Goal: Task Accomplishment & Management: Manage account settings

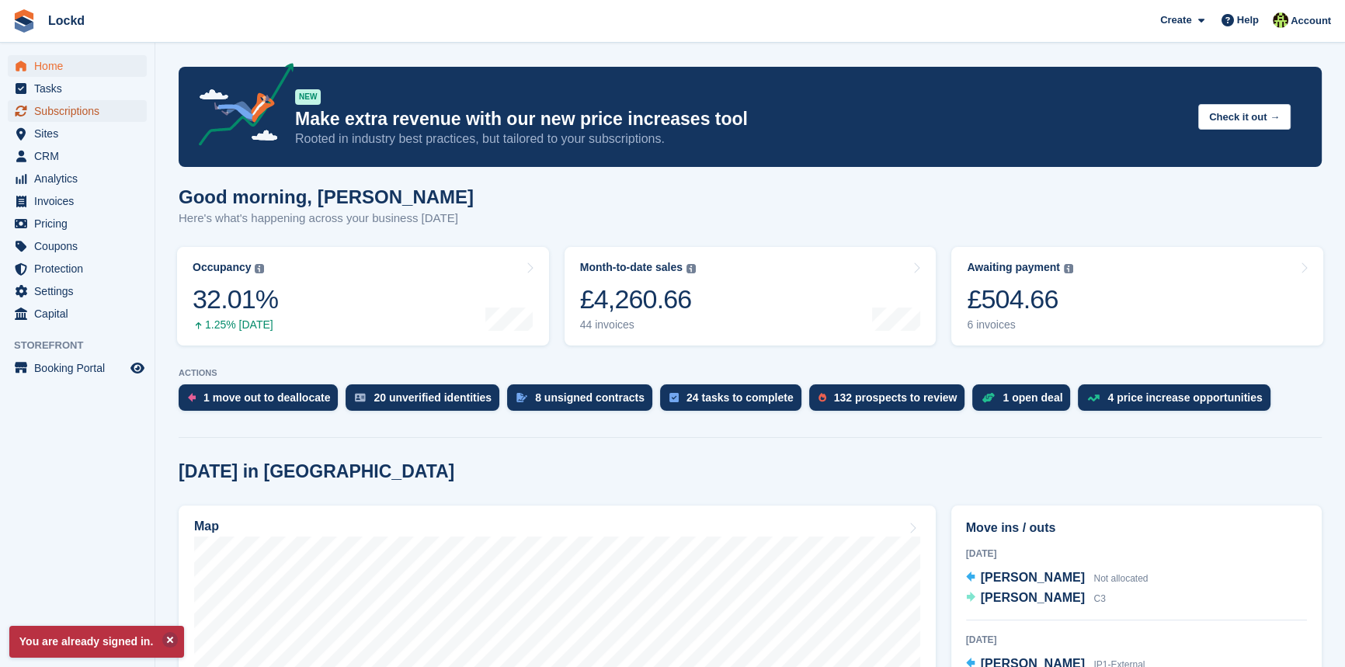
click at [65, 108] on span "Subscriptions" at bounding box center [80, 111] width 93 height 22
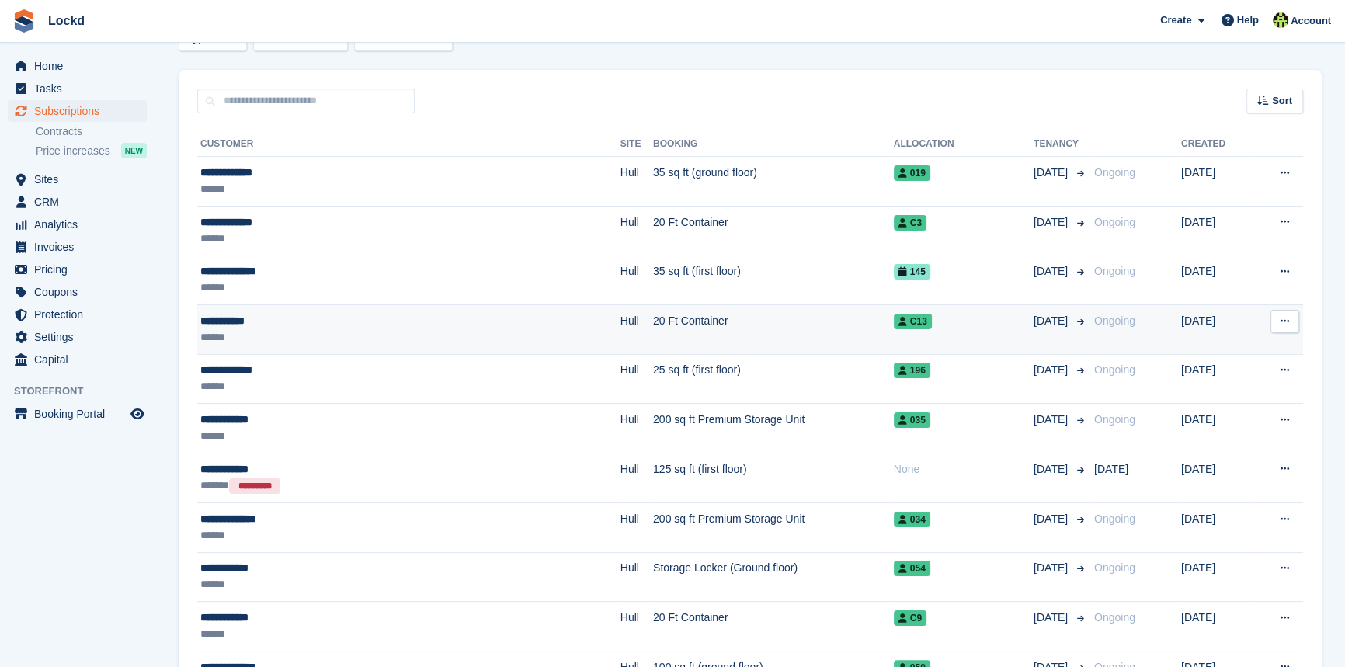
scroll to position [282, 0]
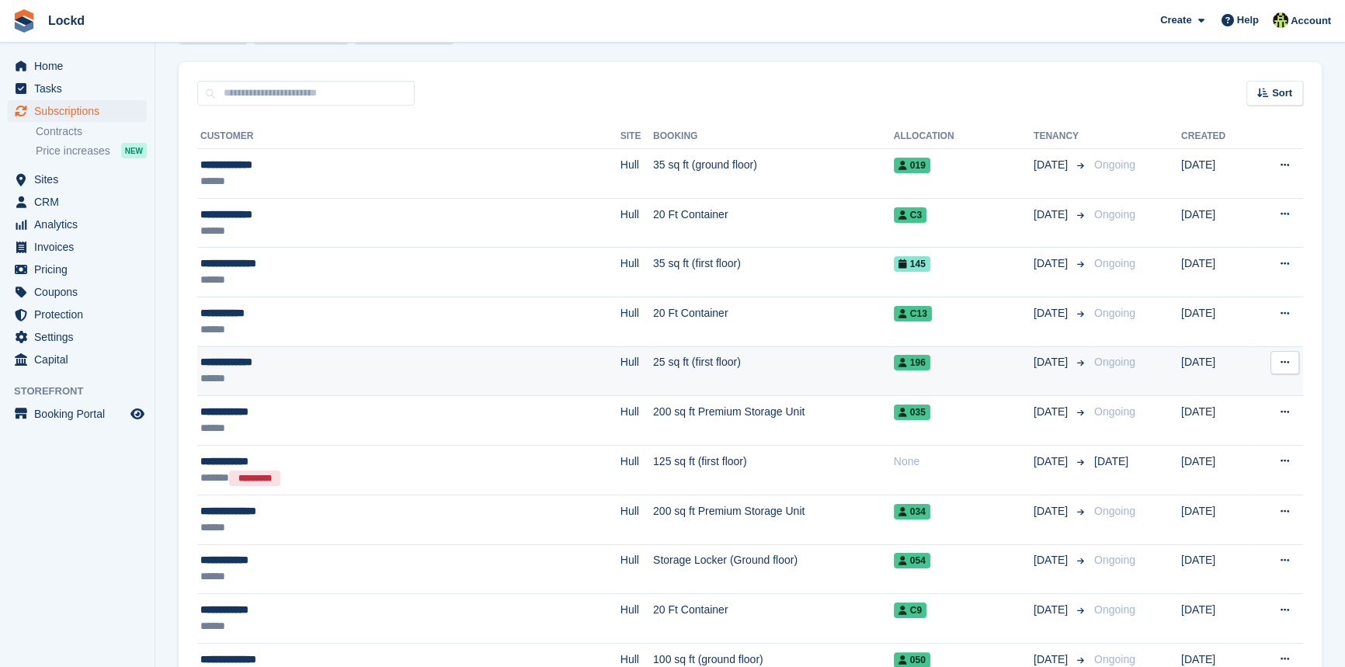
click at [261, 363] on div "**********" at bounding box center [332, 362] width 264 height 16
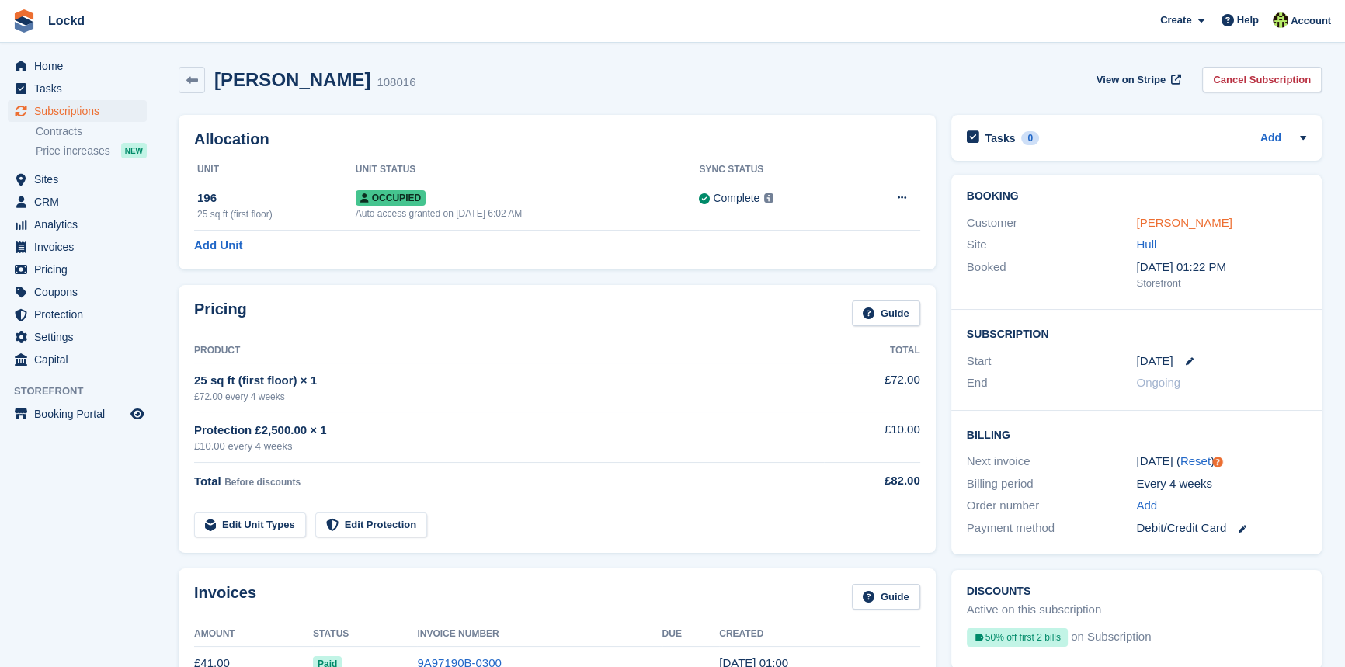
click at [1180, 223] on link "Rachel Mundey" at bounding box center [1184, 222] width 96 height 13
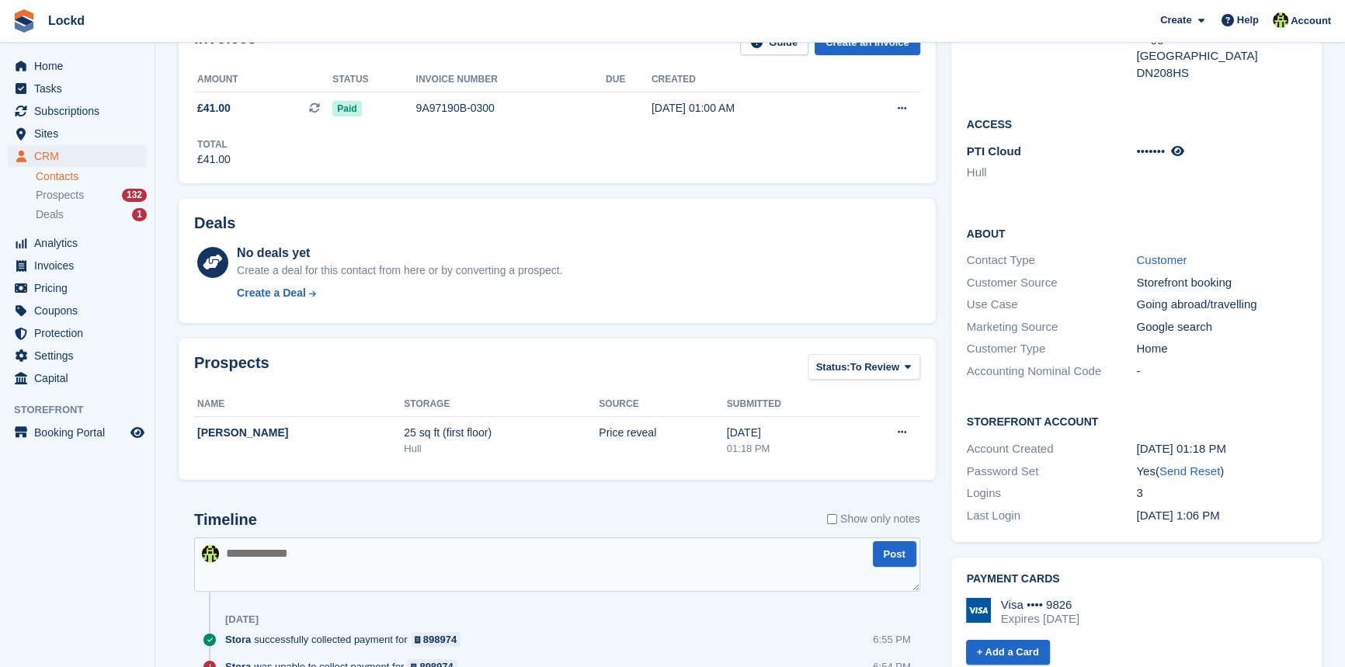
scroll to position [211, 0]
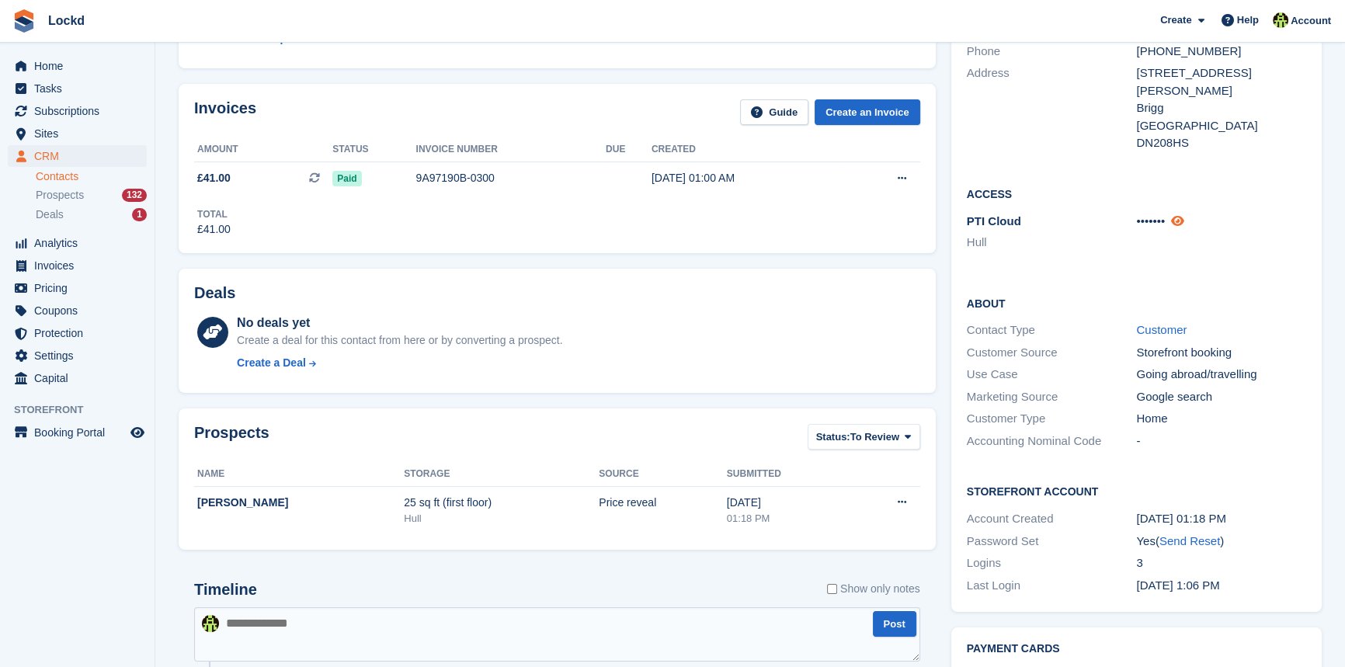
click at [1184, 215] on icon at bounding box center [1177, 221] width 13 height 12
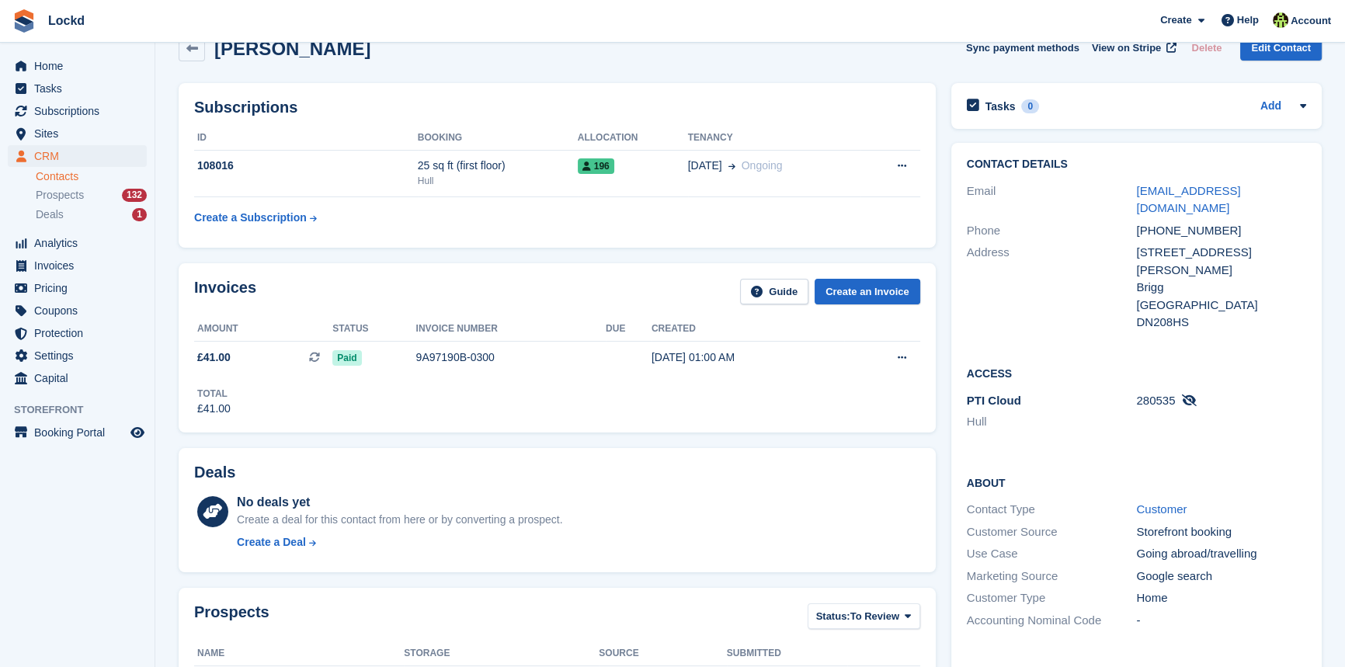
scroll to position [0, 0]
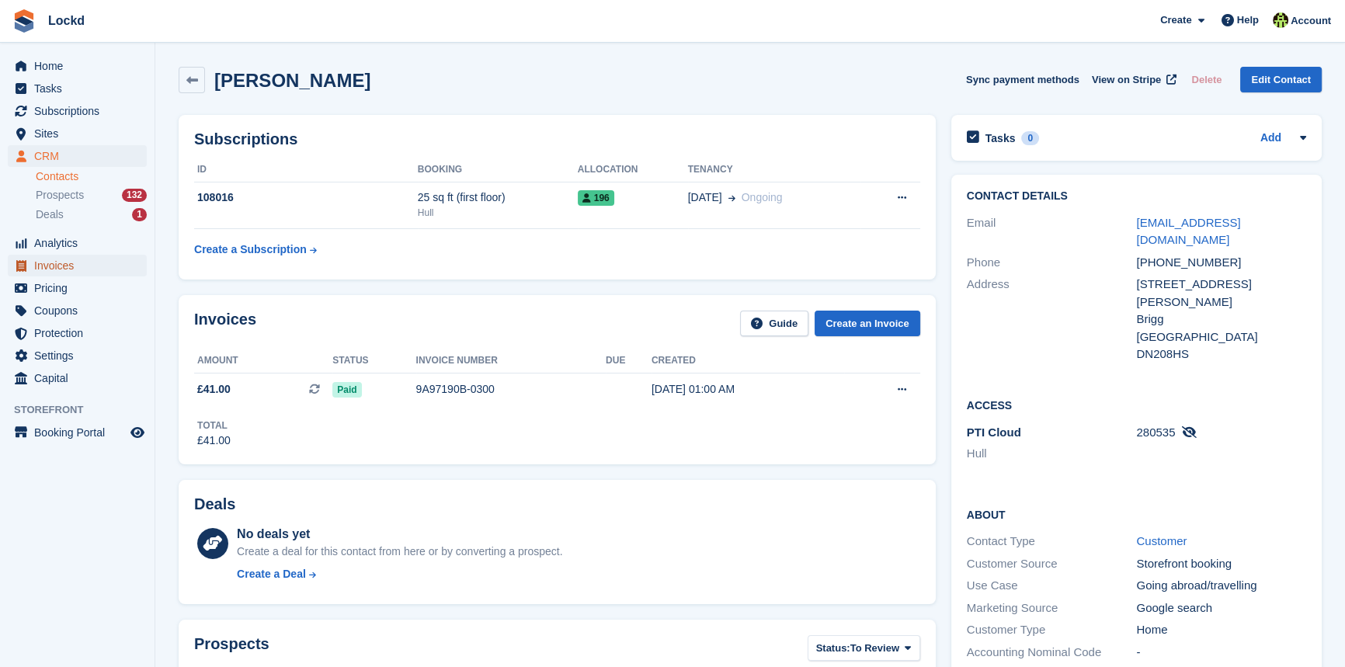
click at [60, 266] on span "Invoices" at bounding box center [80, 266] width 93 height 22
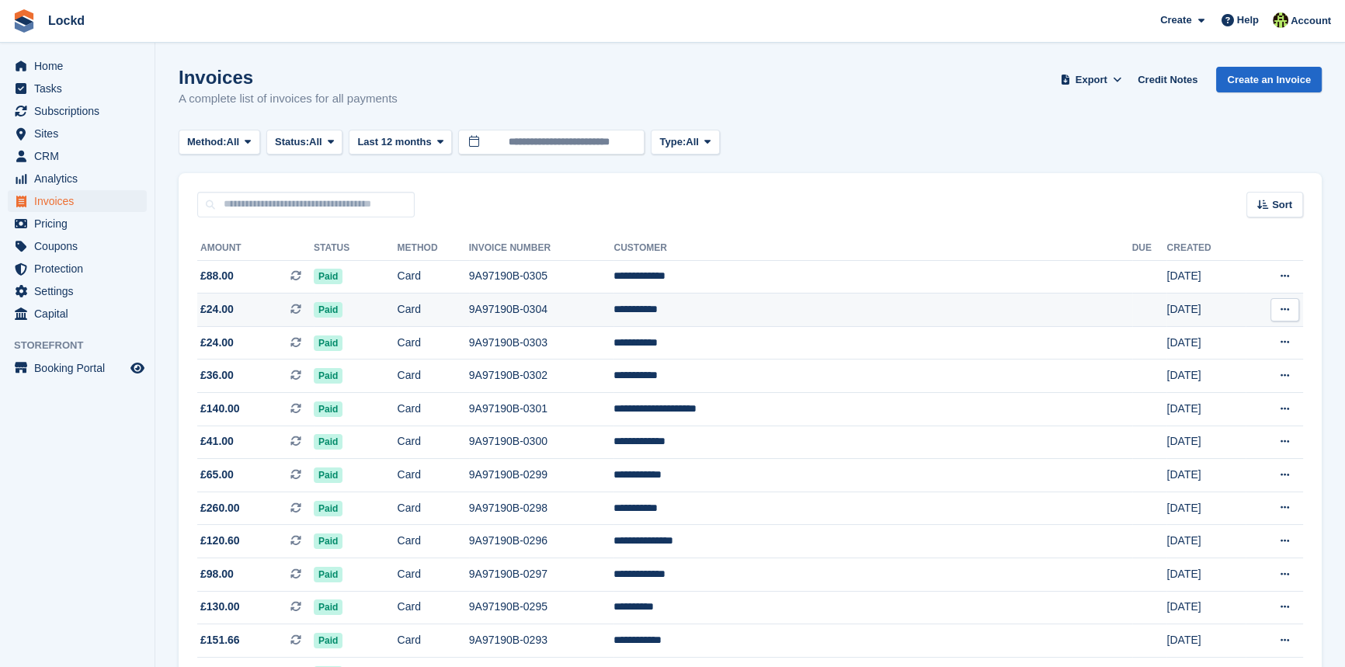
click at [796, 311] on td "**********" at bounding box center [872, 309] width 518 height 33
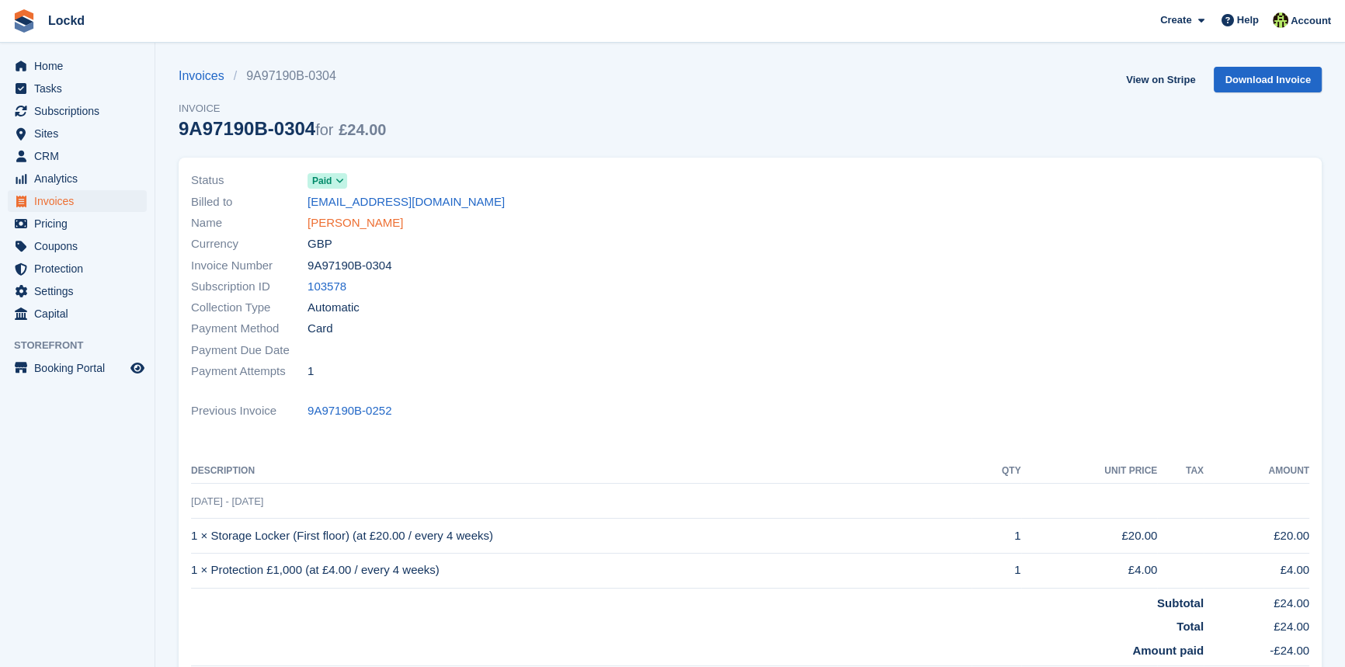
click at [328, 219] on link "Mike Barley" at bounding box center [355, 223] width 96 height 18
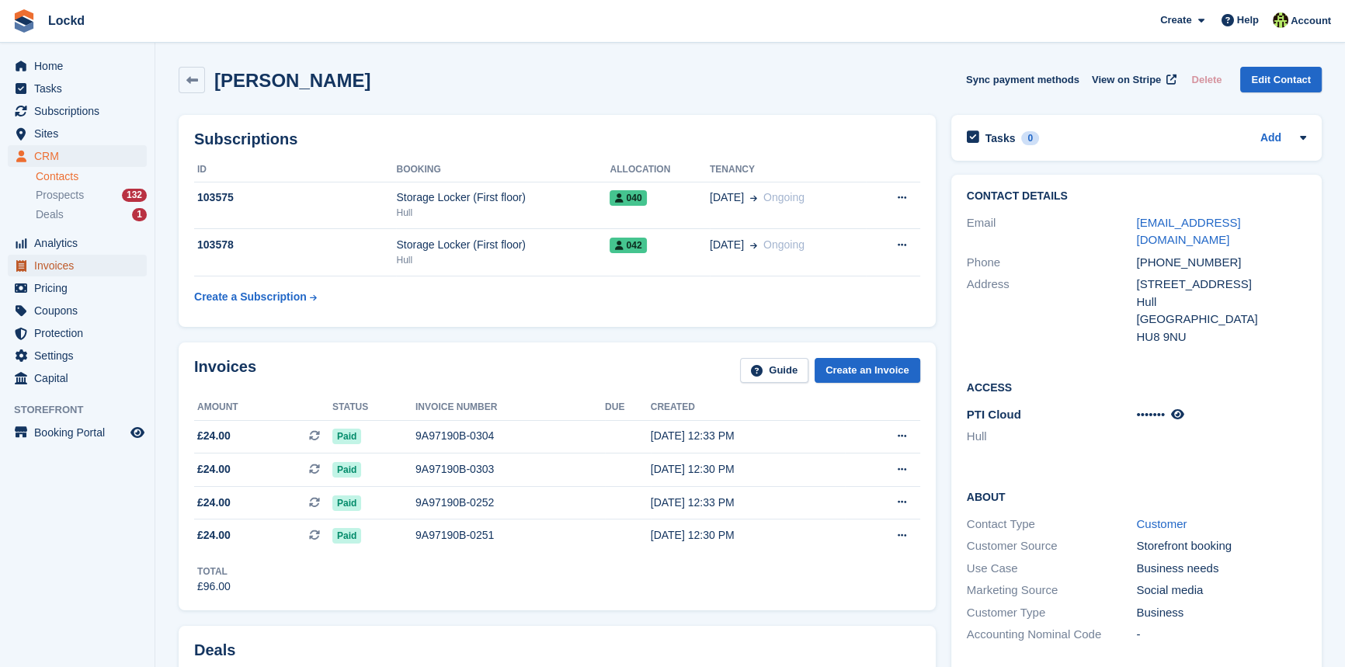
click at [60, 266] on span "Invoices" at bounding box center [80, 266] width 93 height 22
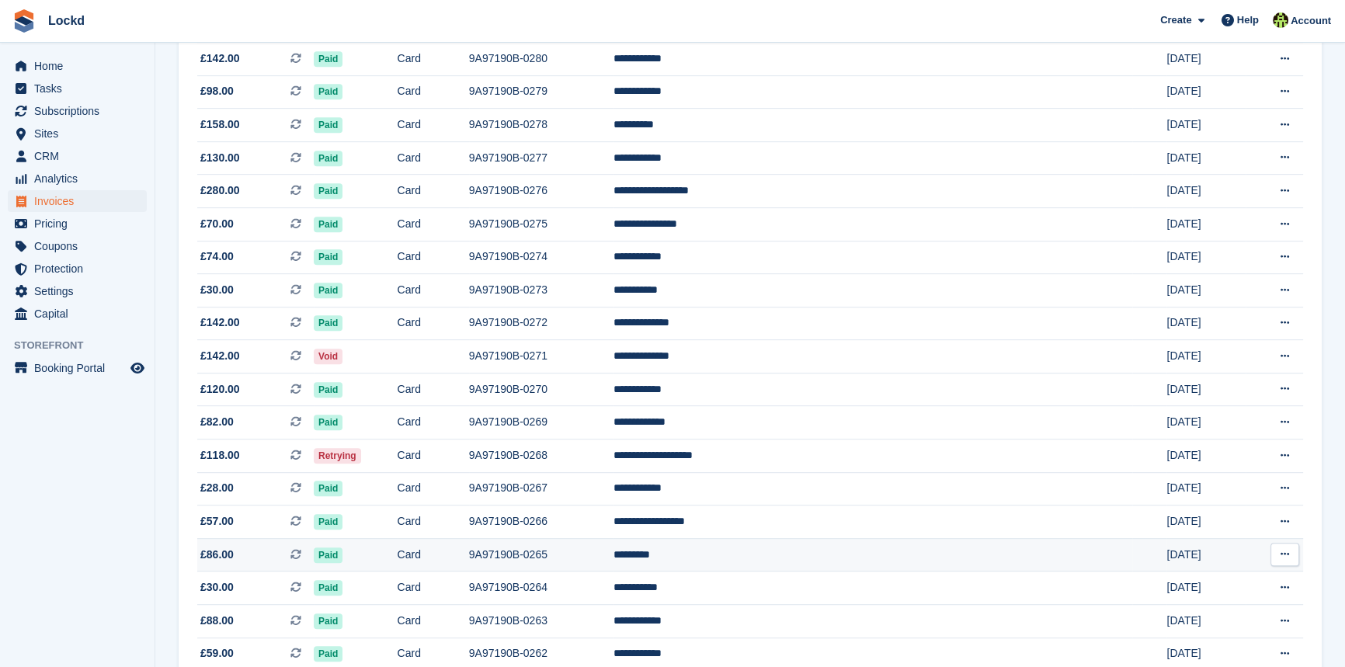
scroll to position [1341, 0]
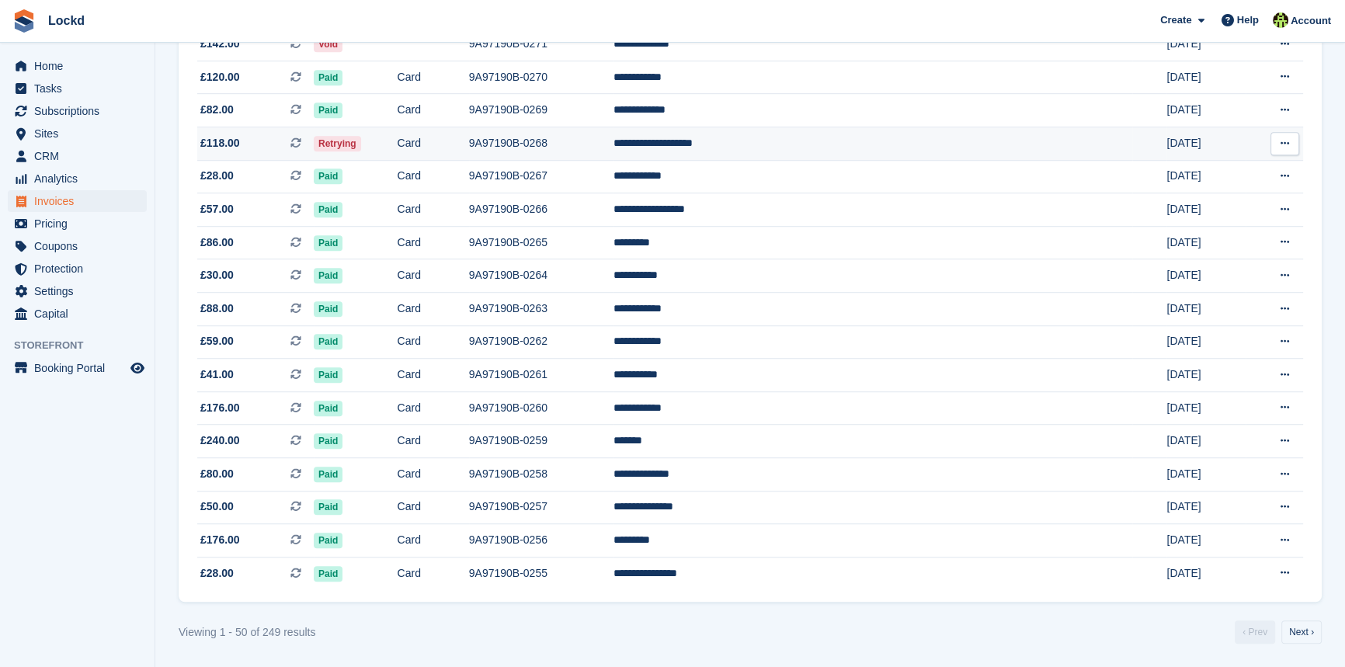
click at [235, 148] on span "£118.00" at bounding box center [220, 143] width 40 height 16
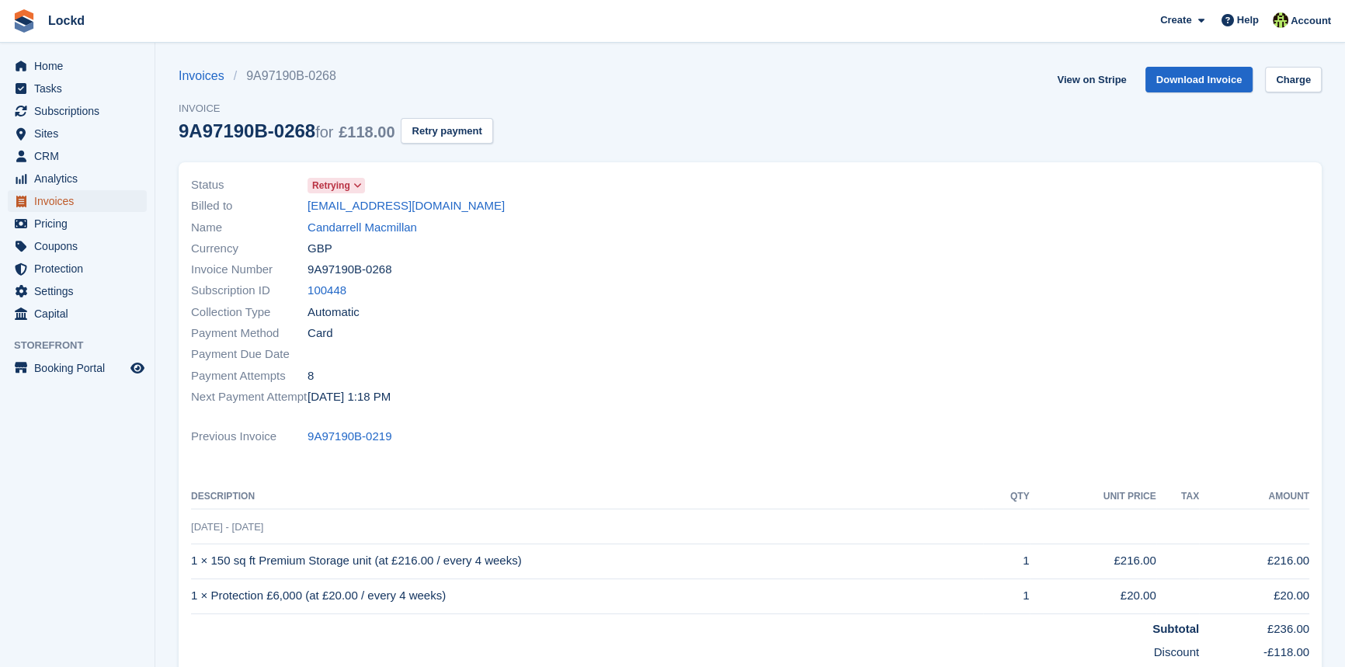
click at [70, 202] on span "Invoices" at bounding box center [80, 201] width 93 height 22
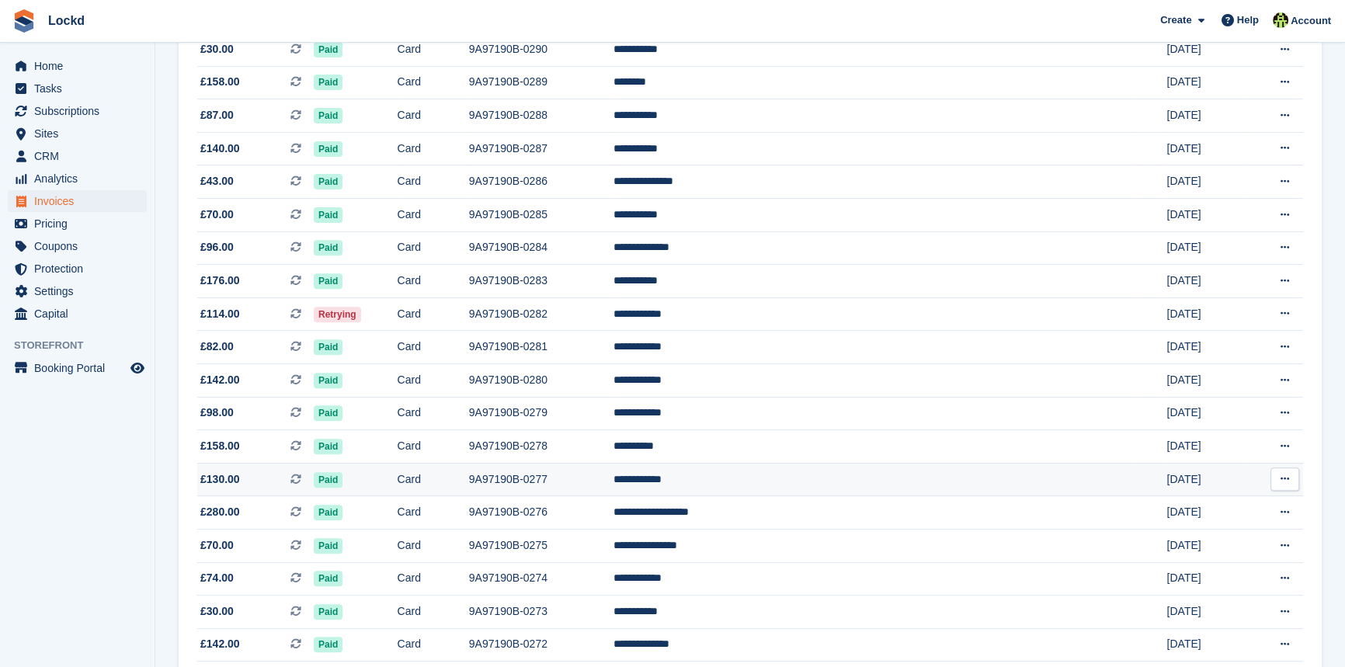
scroll to position [917, 0]
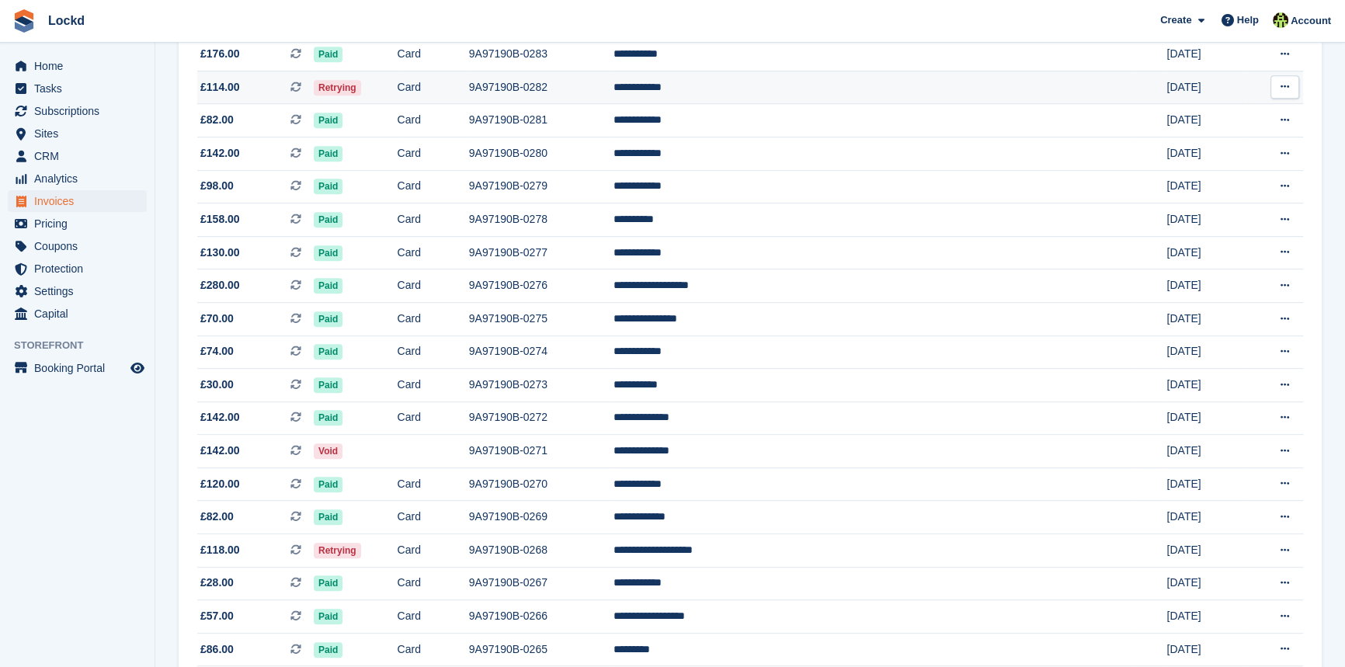
click at [1284, 92] on icon at bounding box center [1284, 87] width 9 height 10
click at [1209, 148] on p "View on Stripe" at bounding box center [1224, 139] width 135 height 25
click at [217, 96] on span "£114.00" at bounding box center [220, 87] width 40 height 16
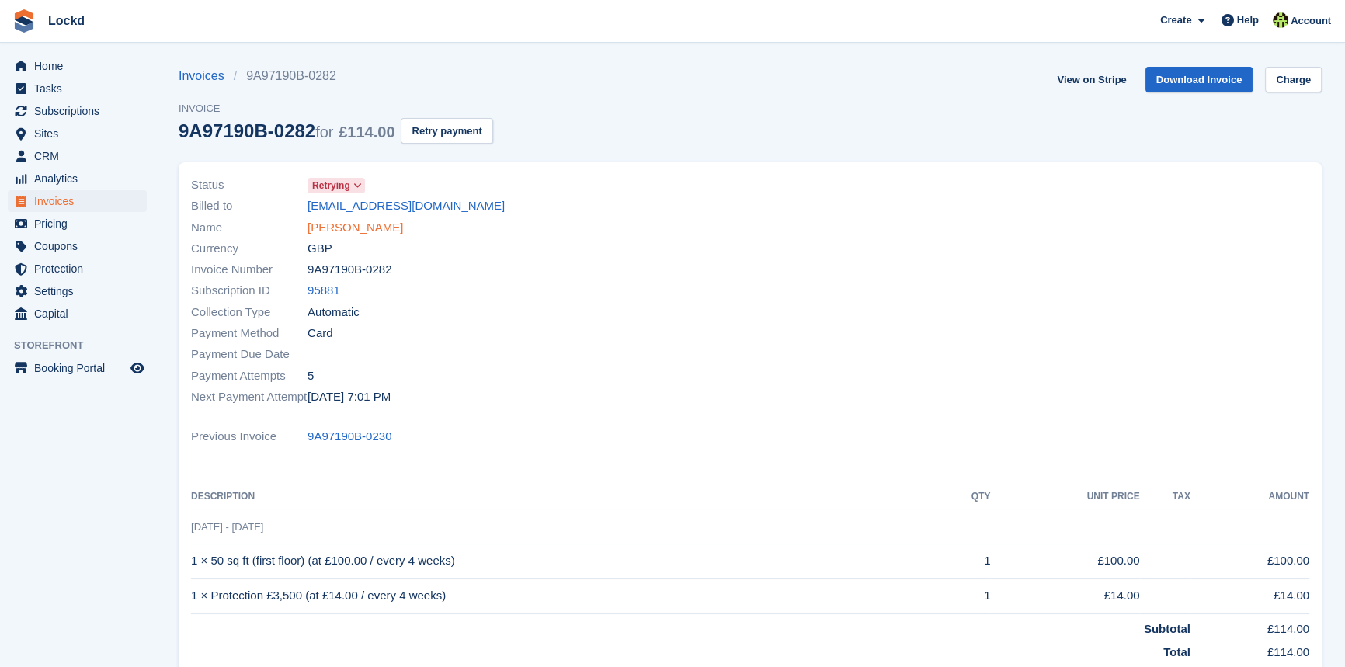
click at [335, 229] on link "[PERSON_NAME]" at bounding box center [355, 228] width 96 height 18
